Goal: Find specific page/section: Find specific page/section

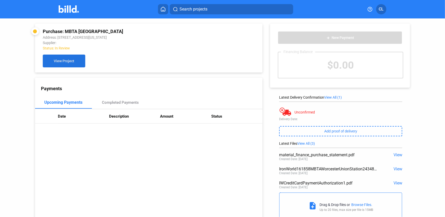
click at [74, 67] on button "View Project" at bounding box center [64, 60] width 42 height 13
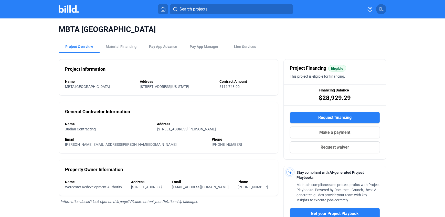
click at [27, 112] on div "MBTA [GEOGRAPHIC_DATA] Project Overview Material Financing Pay App Advance Pay …" at bounding box center [222, 153] width 445 height 271
drag, startPoint x: 120, startPoint y: 46, endPoint x: 126, endPoint y: 57, distance: 12.6
click at [121, 46] on div "Material Financing" at bounding box center [121, 46] width 31 height 5
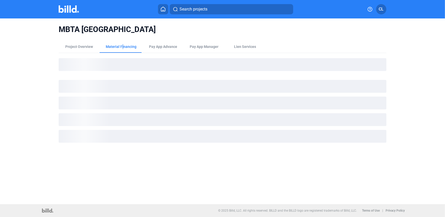
click at [27, 76] on div "MBTA Worcester Union Station Project Overview Material Financing Pay App Advanc…" at bounding box center [222, 110] width 445 height 185
